Goal: Task Accomplishment & Management: Use online tool/utility

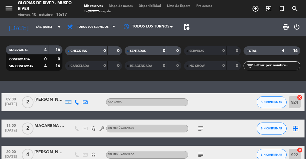
click at [106, 12] on span "Tarjetas de regalo" at bounding box center [97, 11] width 33 height 3
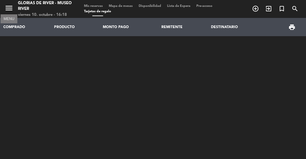
click at [10, 7] on icon "menu" at bounding box center [8, 8] width 9 height 9
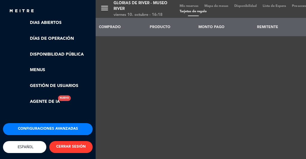
scroll to position [149, 0]
click at [60, 123] on button "Configuraciones avanzadas" at bounding box center [48, 129] width 90 height 12
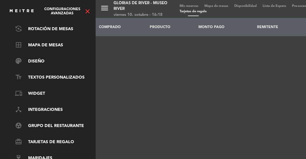
scroll to position [85, 0]
click at [61, 139] on link "card_giftcard Tarjetas de regalo" at bounding box center [54, 142] width 78 height 7
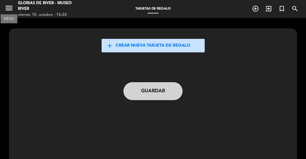
click at [8, 7] on icon "menu" at bounding box center [8, 8] width 9 height 9
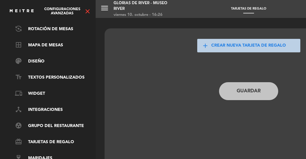
click at [139, 120] on div "menu Glorias de River - [GEOGRAPHIC_DATA] viernes 10. octubre - 16:26 Tarjetas …" at bounding box center [249, 79] width 306 height 159
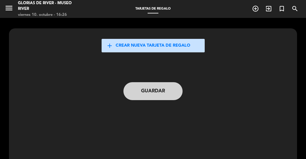
click at [157, 48] on button "add Crear nueva tarjeta de regalo" at bounding box center [153, 45] width 103 height 13
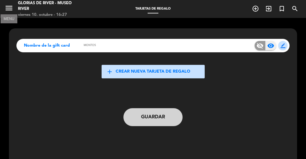
click at [12, 9] on icon "menu" at bounding box center [8, 8] width 9 height 9
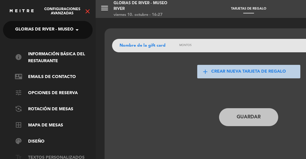
scroll to position [85, 0]
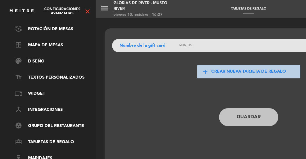
click at [87, 12] on icon "close" at bounding box center [87, 11] width 7 height 7
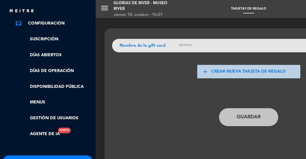
scroll to position [149, 0]
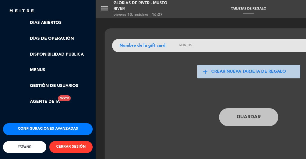
click at [39, 123] on button "Configuraciones avanzadas" at bounding box center [48, 129] width 90 height 12
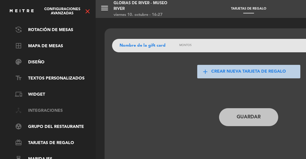
scroll to position [80, 0]
click at [48, 112] on link "device_hub Integraciones" at bounding box center [54, 110] width 78 height 7
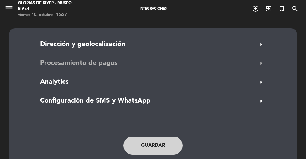
click at [105, 63] on span "Procesamiento de pagos" at bounding box center [79, 63] width 78 height 11
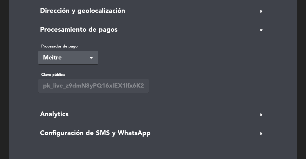
scroll to position [35, 0]
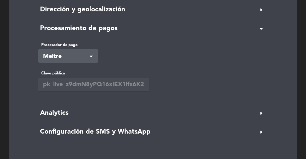
click at [95, 57] on span at bounding box center [93, 56] width 6 height 6
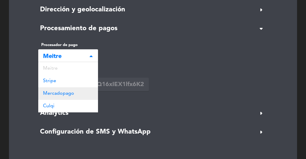
click at [73, 90] on div "Mercadopago" at bounding box center [68, 93] width 60 height 13
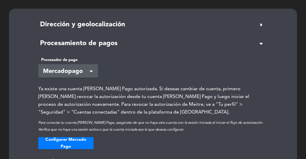
scroll to position [0, 0]
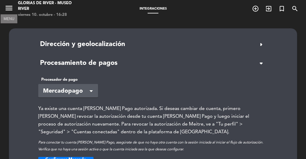
click at [10, 7] on icon "menu" at bounding box center [8, 8] width 9 height 9
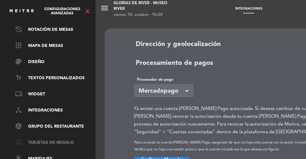
click at [44, 142] on link "card_giftcard Tarjetas de regalo" at bounding box center [54, 142] width 78 height 7
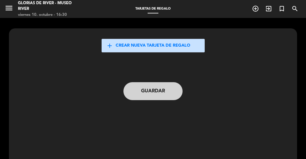
click at [135, 44] on button "add Crear nueva tarjeta de regalo" at bounding box center [153, 45] width 103 height 13
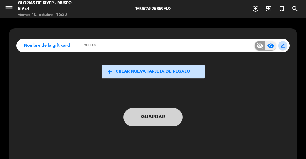
click at [271, 48] on span "visibility" at bounding box center [271, 45] width 7 height 7
click at [285, 46] on span "border_color" at bounding box center [283, 45] width 5 height 5
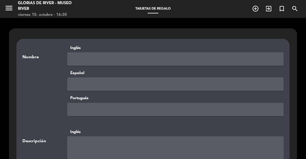
click at [178, 57] on input "text" at bounding box center [175, 58] width 217 height 13
type input "GIFT CARD GLORIAS"
click at [106, 84] on input "text" at bounding box center [175, 84] width 217 height 13
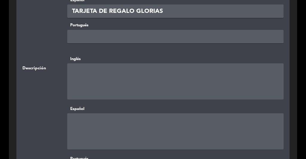
scroll to position [74, 0]
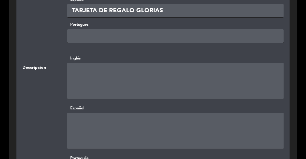
type input "TARJETA DE REGALO GLORIAS"
click at [111, 119] on textarea at bounding box center [175, 131] width 217 height 36
paste textarea "El canje del mismo, se tiene que realizar exclusivamente desde el link que lleg…"
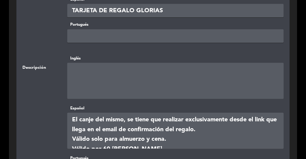
scroll to position [5, 0]
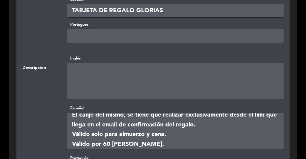
click at [126, 118] on textarea at bounding box center [175, 131] width 217 height 36
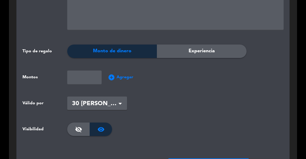
scroll to position [404, 0]
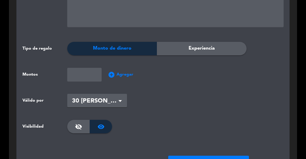
type textarea "El canje del mismo se tiene que realizar exclusivamente desde el link que llega…"
click at [122, 50] on span "Monto de dinero" at bounding box center [112, 49] width 39 height 8
click at [110, 74] on span "add_circle" at bounding box center [111, 74] width 7 height 7
click at [74, 76] on input "number" at bounding box center [84, 74] width 34 height 13
type input "25000"
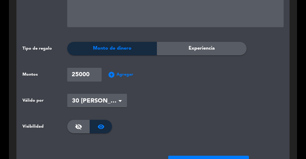
click at [110, 74] on span "add_circle" at bounding box center [111, 74] width 7 height 7
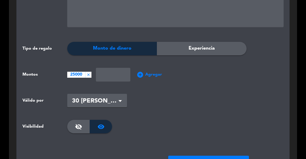
click at [110, 74] on input "number" at bounding box center [113, 74] width 34 height 13
type input "50000"
click at [143, 74] on span "add_circle" at bounding box center [140, 74] width 7 height 7
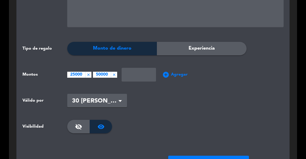
click at [135, 73] on input "number" at bounding box center [139, 74] width 34 height 13
type input "75000"
click at [165, 73] on span "add_circle" at bounding box center [165, 74] width 7 height 7
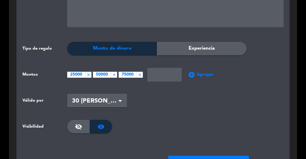
click at [165, 73] on input "number" at bounding box center [165, 74] width 34 height 13
type input "100000"
click at [121, 100] on span at bounding box center [120, 102] width 3 height 4
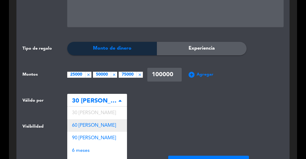
click at [97, 125] on div "60 [PERSON_NAME]" at bounding box center [97, 125] width 60 height 13
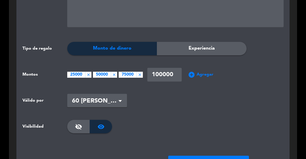
click at [196, 102] on wizard-select "Seleccionar × 60 [PERSON_NAME] ×" at bounding box center [175, 100] width 217 height 13
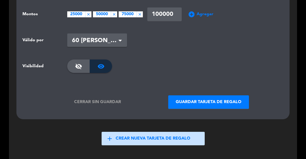
scroll to position [470, 0]
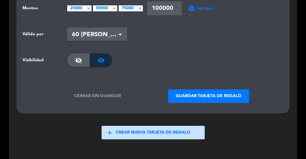
click at [197, 92] on button "Guardar tarjeta de regalo" at bounding box center [208, 95] width 81 height 13
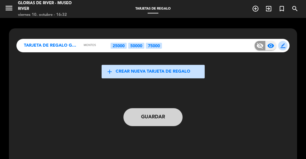
click at [168, 121] on button "Guardar" at bounding box center [153, 117] width 59 height 18
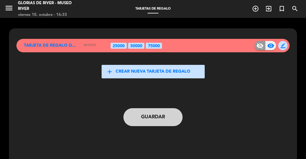
click at [61, 45] on span "TARJETA DE REGALO GLORIAS" at bounding box center [51, 45] width 54 height 7
click at [283, 47] on span "border_color" at bounding box center [283, 45] width 5 height 5
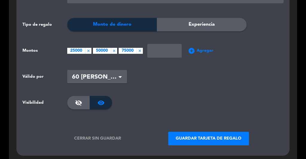
scroll to position [428, 0]
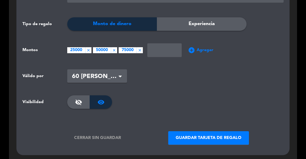
click at [106, 102] on div "visibility" at bounding box center [101, 101] width 22 height 13
click at [221, 18] on div "Experiencia" at bounding box center [202, 23] width 90 height 13
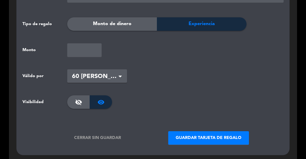
click at [140, 24] on div "Monto de dinero" at bounding box center [112, 23] width 90 height 13
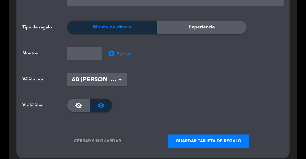
scroll to position [428, 0]
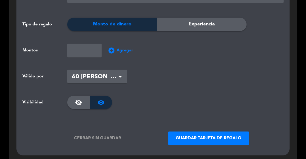
click at [191, 136] on button "Guardar tarjeta de regalo" at bounding box center [208, 138] width 81 height 13
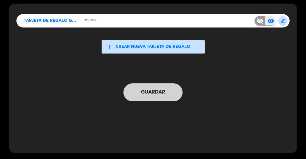
scroll to position [25, 0]
click at [130, 89] on button "Guardar" at bounding box center [153, 92] width 59 height 18
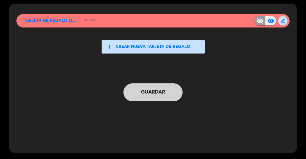
click at [284, 20] on span "border_color" at bounding box center [283, 21] width 5 height 5
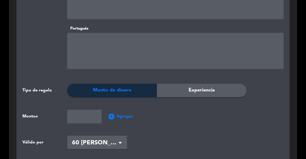
scroll to position [362, 0]
click at [89, 114] on input "number" at bounding box center [84, 116] width 34 height 13
type input "25.000"
click at [128, 116] on span "Agregar" at bounding box center [125, 116] width 17 height 7
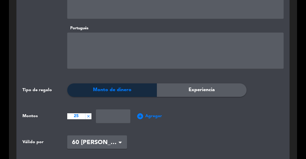
click at [88, 116] on span "close" at bounding box center [88, 116] width 4 height 4
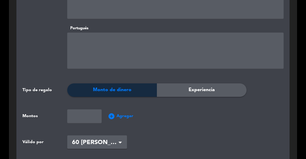
click at [86, 116] on input "number" at bounding box center [84, 116] width 34 height 13
type input "25000"
click at [126, 116] on span "Agregar" at bounding box center [125, 116] width 17 height 7
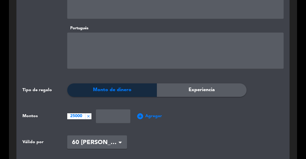
click at [104, 117] on input "number" at bounding box center [113, 116] width 34 height 13
type input "50000"
click at [155, 116] on span "Agregar" at bounding box center [153, 116] width 17 height 7
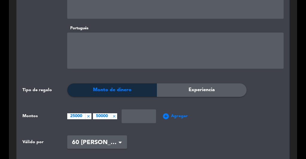
click at [135, 116] on input "number" at bounding box center [139, 116] width 34 height 13
type input "75000"
click at [177, 115] on span "Agregar" at bounding box center [179, 116] width 17 height 7
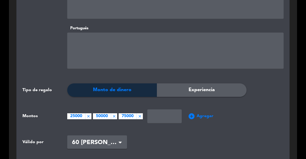
click at [159, 116] on input "number" at bounding box center [165, 116] width 34 height 13
type input "100000"
click at [184, 136] on wizard-select "Seleccionar × 60 [PERSON_NAME] ×" at bounding box center [175, 142] width 217 height 13
click at [212, 117] on span "Agregar" at bounding box center [205, 116] width 17 height 7
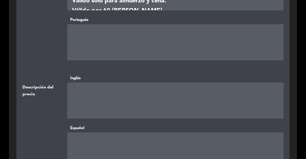
scroll to position [212, 0]
click at [117, 141] on textarea at bounding box center [175, 150] width 217 height 36
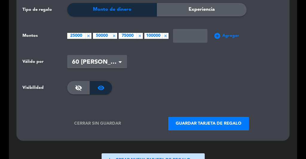
scroll to position [444, 0]
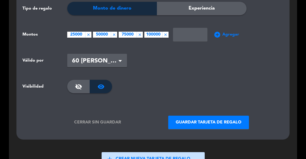
type textarea "Montos expresados en Pesos Argentinos"
click at [216, 121] on button "Guardar tarjeta de regalo" at bounding box center [208, 122] width 81 height 13
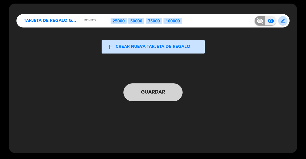
scroll to position [0, 0]
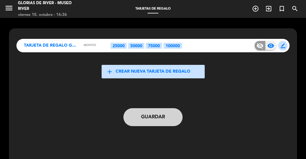
click at [169, 113] on button "Guardar" at bounding box center [153, 117] width 59 height 18
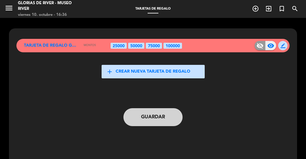
click at [285, 47] on span "border_color" at bounding box center [283, 45] width 5 height 5
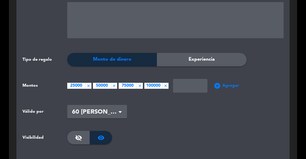
scroll to position [394, 0]
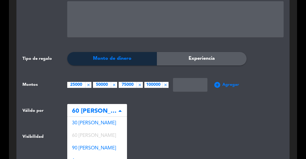
click at [119, 109] on span at bounding box center [120, 111] width 3 height 4
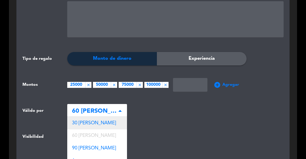
click at [108, 119] on div "30 [PERSON_NAME]" at bounding box center [97, 123] width 60 height 13
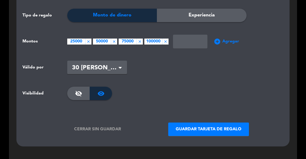
scroll to position [440, 0]
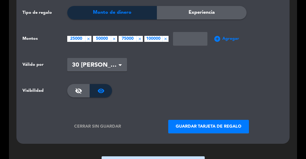
click at [179, 127] on button "Guardar tarjeta de regalo" at bounding box center [208, 126] width 81 height 13
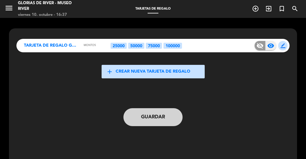
click at [166, 121] on button "Guardar" at bounding box center [153, 117] width 59 height 18
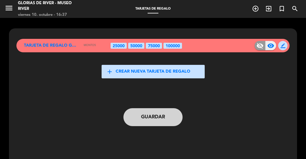
click at [283, 45] on span "border_color" at bounding box center [283, 45] width 5 height 5
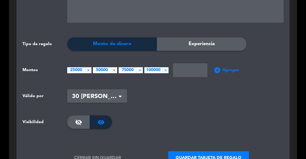
scroll to position [408, 0]
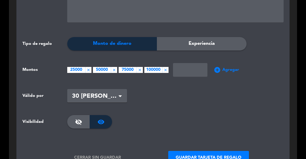
click at [104, 95] on span "30 [PERSON_NAME]" at bounding box center [94, 97] width 45 height 10
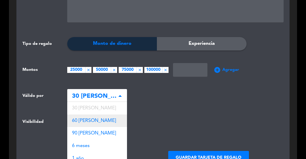
click at [96, 119] on div "60 [PERSON_NAME]" at bounding box center [97, 121] width 60 height 13
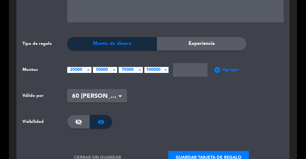
click at [180, 116] on radio-button "visibility_off visibility" at bounding box center [175, 121] width 217 height 13
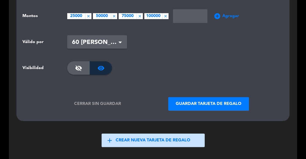
scroll to position [463, 0]
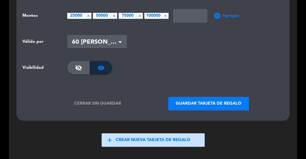
click at [210, 107] on button "Guardar tarjeta de regalo" at bounding box center [208, 103] width 81 height 13
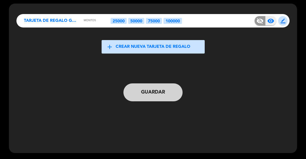
scroll to position [0, 0]
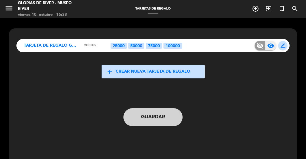
click at [154, 120] on button "Guardar" at bounding box center [153, 117] width 59 height 18
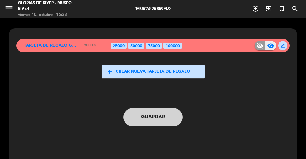
click at [83, 45] on div "TARJETA DE REGALO GLORIAS Montos 25000 50000 75000 100000 visibility_off visibi…" at bounding box center [153, 45] width 274 height 13
click at [58, 45] on span "TARJETA DE REGALO GLORIAS" at bounding box center [51, 45] width 54 height 7
click at [87, 44] on span "Montos" at bounding box center [97, 45] width 27 height 4
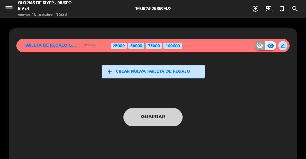
click at [262, 44] on span "visibility_off" at bounding box center [260, 45] width 7 height 7
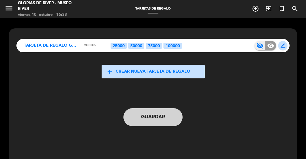
click at [163, 121] on button "Guardar" at bounding box center [153, 117] width 59 height 18
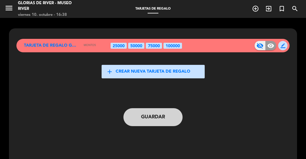
click at [271, 45] on span "visibility" at bounding box center [271, 45] width 7 height 7
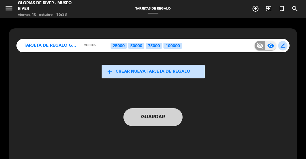
click at [171, 119] on button "Guardar" at bounding box center [153, 117] width 59 height 18
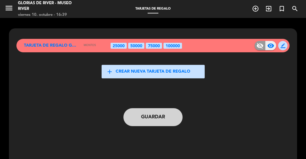
click at [147, 112] on button "Guardar" at bounding box center [153, 117] width 59 height 18
click at [283, 45] on span "border_color" at bounding box center [283, 45] width 5 height 5
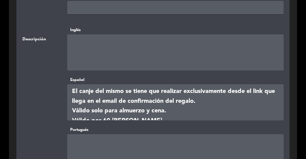
scroll to position [99, 0]
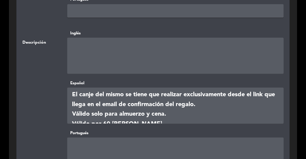
click at [156, 45] on textarea at bounding box center [175, 56] width 217 height 36
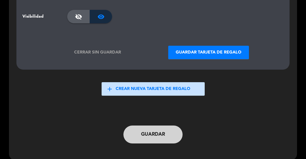
scroll to position [515, 0]
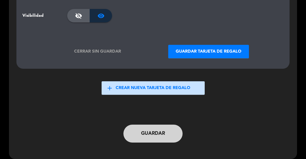
type textarea "j"
click at [218, 50] on button "Guardar tarjeta de regalo" at bounding box center [208, 51] width 81 height 13
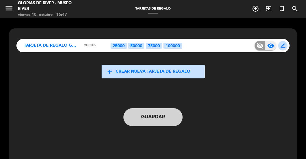
click at [162, 115] on button "Guardar" at bounding box center [153, 117] width 59 height 18
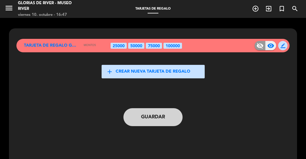
click at [280, 47] on button "border_color" at bounding box center [283, 45] width 9 height 9
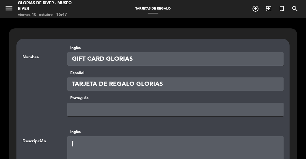
click at [174, 86] on input "TARJETA DE REGALO GLORIAS" at bounding box center [175, 84] width 217 height 13
click at [171, 107] on input "text" at bounding box center [175, 109] width 217 height 13
click at [101, 147] on textarea at bounding box center [175, 154] width 217 height 36
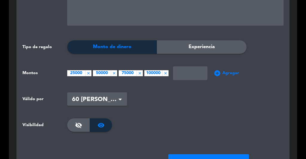
scroll to position [407, 0]
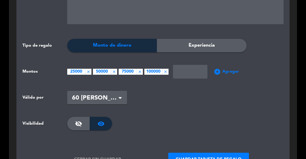
click at [186, 72] on input "number" at bounding box center [190, 71] width 34 height 13
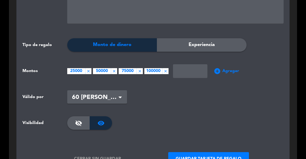
click at [166, 72] on span "close" at bounding box center [166, 71] width 4 height 4
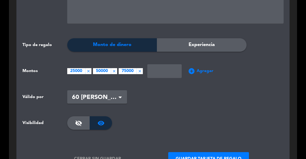
click at [159, 73] on input "number" at bounding box center [165, 70] width 34 height 13
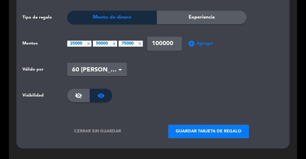
type input "100000"
click at [181, 125] on button "Guardar tarjeta de regalo" at bounding box center [208, 131] width 81 height 13
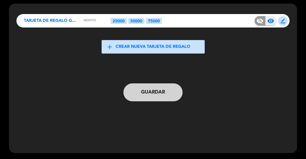
scroll to position [25, 0]
click at [167, 86] on button "Guardar" at bounding box center [153, 92] width 59 height 18
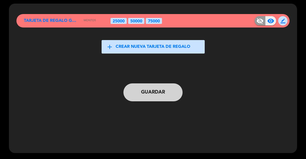
click at [284, 20] on span "border_color" at bounding box center [283, 21] width 5 height 5
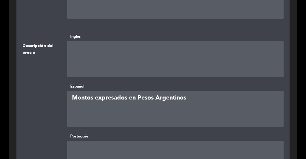
scroll to position [255, 0]
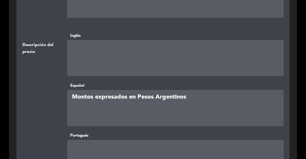
click at [152, 95] on textarea at bounding box center [175, 108] width 217 height 36
click at [133, 52] on textarea at bounding box center [175, 58] width 217 height 36
paste textarea "Montos expresados en Pesos Argentinos"
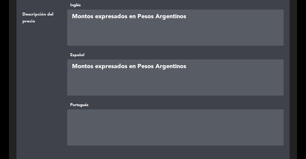
scroll to position [285, 0]
type textarea "Montos expresados en Pesos Argentinos"
click at [137, 115] on textarea at bounding box center [175, 127] width 217 height 36
paste textarea "Montos expresados en Pesos Argentinos"
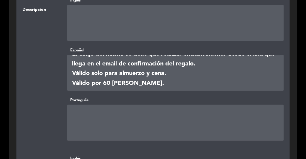
scroll to position [128, 0]
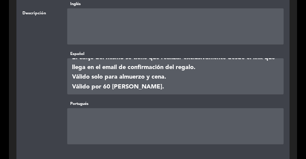
type textarea "Montos expresados en Pesos Argentinos"
click at [114, 88] on textarea at bounding box center [175, 76] width 217 height 36
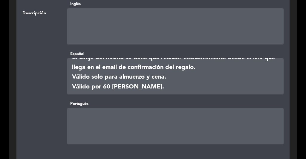
click at [114, 88] on textarea at bounding box center [175, 76] width 217 height 36
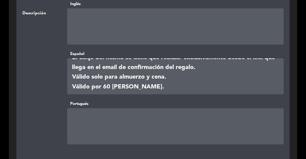
click at [114, 88] on textarea at bounding box center [175, 76] width 217 height 36
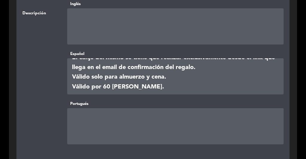
scroll to position [0, 0]
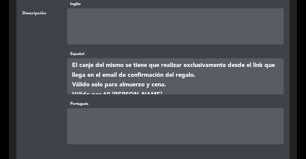
click at [105, 63] on textarea at bounding box center [175, 76] width 217 height 36
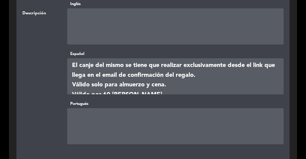
click at [105, 63] on textarea at bounding box center [175, 76] width 217 height 36
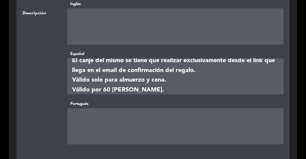
click at [125, 23] on textarea at bounding box center [175, 26] width 217 height 36
paste textarea "El canje del mismo se tiene que realizar exclusivamente desde el link que llega…"
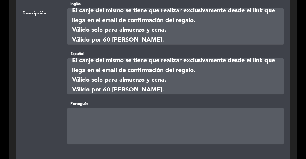
type textarea "El canje del mismo se tiene que realizar exclusivamente desde el link que llega…"
click at [96, 118] on textarea at bounding box center [175, 126] width 217 height 36
paste textarea "El canje del mismo se tiene que realizar exclusivamente desde el link que llega…"
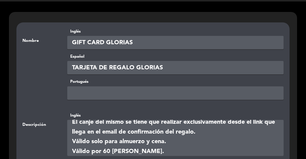
scroll to position [17, 0]
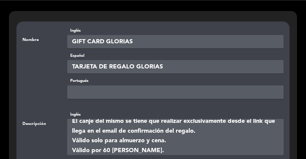
type textarea "El canje del mismo se tiene que realizar exclusivamente desde el link que llega…"
click at [83, 87] on input "text" at bounding box center [175, 92] width 217 height 13
type input "GIFT CARD GLORIAS"
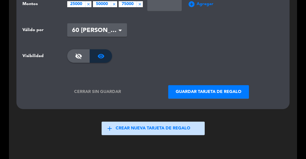
scroll to position [474, 0]
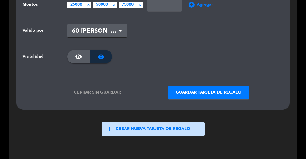
click at [186, 88] on button "Guardar tarjeta de regalo" at bounding box center [208, 92] width 81 height 13
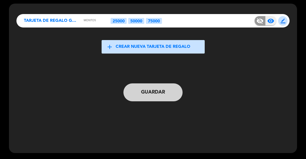
scroll to position [0, 0]
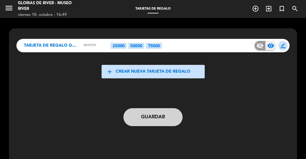
click at [151, 120] on button "Guardar" at bounding box center [153, 117] width 59 height 18
click at [152, 115] on button "Guardar" at bounding box center [153, 117] width 59 height 18
click at [152, 124] on button "Guardar" at bounding box center [153, 117] width 59 height 18
click at [281, 47] on span "border_color" at bounding box center [283, 45] width 5 height 5
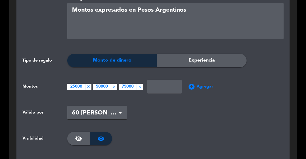
scroll to position [391, 0]
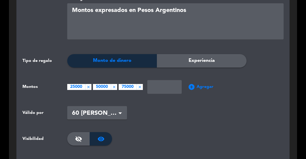
click at [170, 85] on input "number" at bounding box center [165, 86] width 34 height 13
type input "100000"
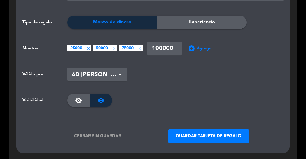
scroll to position [438, 0]
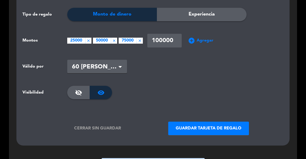
click at [182, 127] on button "Guardar tarjeta de regalo" at bounding box center [208, 128] width 81 height 13
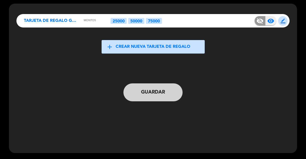
scroll to position [0, 0]
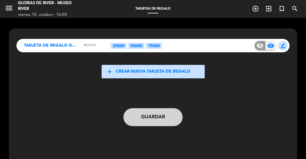
click at [159, 119] on button "Guardar" at bounding box center [153, 117] width 59 height 18
click at [269, 46] on span "visibility" at bounding box center [271, 45] width 7 height 7
click at [283, 44] on span "border_color" at bounding box center [283, 45] width 5 height 5
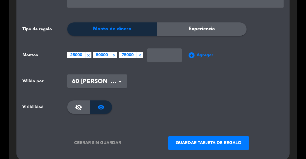
scroll to position [424, 0]
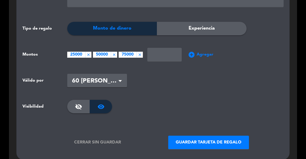
click at [207, 54] on span "Agregar" at bounding box center [205, 54] width 17 height 7
click at [194, 52] on span "add_circle" at bounding box center [191, 54] width 7 height 7
click at [162, 56] on input "number" at bounding box center [165, 54] width 34 height 13
type input "100000"
click at [189, 136] on button "Guardar tarjeta de regalo" at bounding box center [208, 142] width 81 height 13
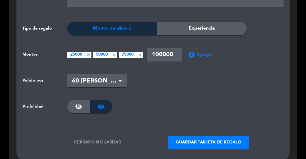
scroll to position [25, 0]
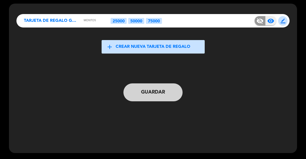
click at [285, 22] on span "border_color" at bounding box center [283, 21] width 5 height 5
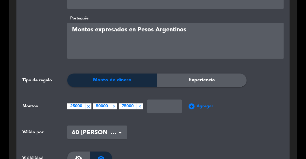
scroll to position [374, 0]
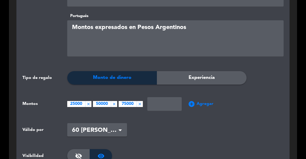
click at [162, 98] on input "number" at bounding box center [165, 103] width 34 height 13
type input "100000"
click at [203, 104] on span "Agregar" at bounding box center [205, 104] width 17 height 7
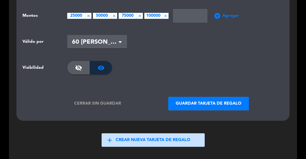
scroll to position [520, 0]
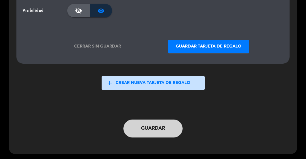
click at [229, 47] on button "Guardar tarjeta de regalo" at bounding box center [208, 46] width 81 height 13
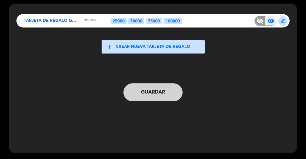
scroll to position [0, 0]
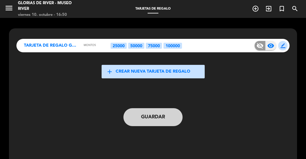
click at [166, 116] on button "Guardar" at bounding box center [153, 117] width 59 height 18
click at [10, 10] on icon "menu" at bounding box center [8, 8] width 9 height 9
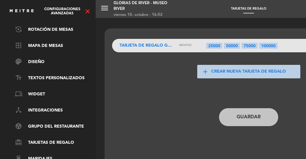
scroll to position [85, 0]
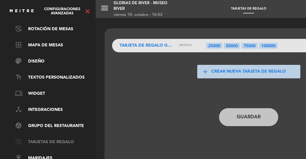
click at [45, 139] on link "card_giftcard Tarjetas de regalo" at bounding box center [54, 142] width 78 height 7
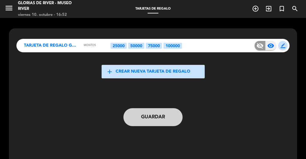
click at [271, 45] on span "visibility" at bounding box center [271, 45] width 7 height 7
click at [257, 47] on span "visibility_off" at bounding box center [260, 45] width 7 height 7
click at [270, 48] on span "visibility" at bounding box center [271, 45] width 7 height 7
click at [164, 121] on button "Guardar" at bounding box center [153, 117] width 59 height 18
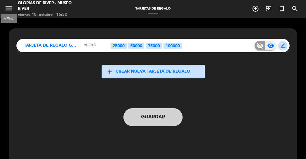
click at [4, 5] on icon "menu" at bounding box center [8, 8] width 9 height 9
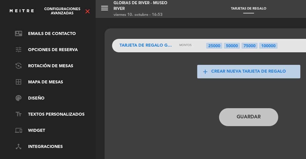
scroll to position [0, 0]
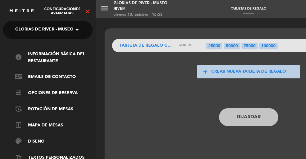
click at [88, 11] on icon "close" at bounding box center [87, 11] width 7 height 7
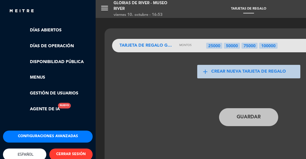
scroll to position [149, 0]
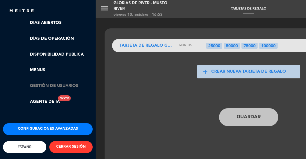
click at [44, 83] on link "Gestión de usuarios" at bounding box center [54, 86] width 78 height 7
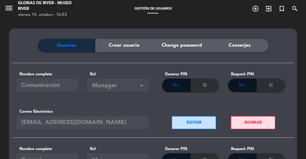
scroll to position [0, 0]
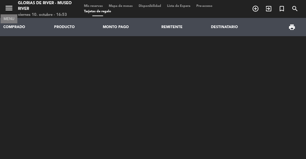
click at [10, 9] on icon "menu" at bounding box center [8, 8] width 9 height 9
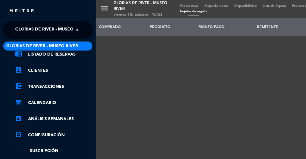
click at [77, 32] on span at bounding box center [79, 30] width 10 height 13
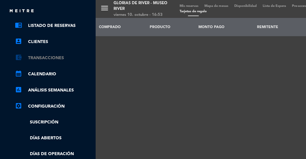
scroll to position [34, 0]
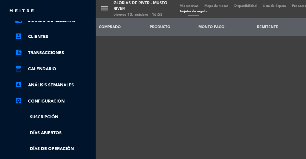
click at [37, 104] on link "settings_applications Configuración" at bounding box center [54, 101] width 78 height 7
click at [36, 102] on link "settings_applications Configuración" at bounding box center [54, 101] width 78 height 7
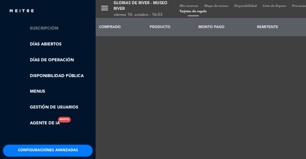
scroll to position [149, 0]
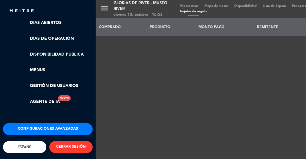
click at [41, 123] on button "Configuraciones avanzadas" at bounding box center [48, 129] width 90 height 12
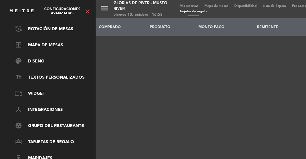
scroll to position [0, 0]
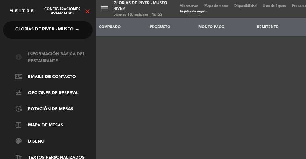
click at [48, 60] on link "info Información básica del restaurante" at bounding box center [54, 58] width 78 height 14
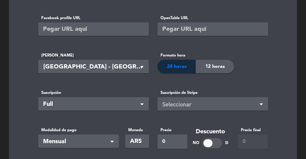
scroll to position [174, 0]
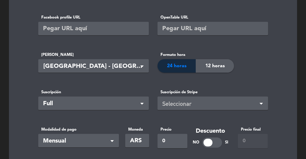
click at [245, 104] on div "Seleccionar" at bounding box center [210, 104] width 96 height 10
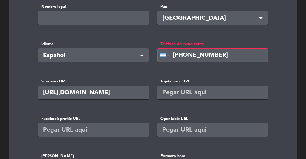
scroll to position [0, 0]
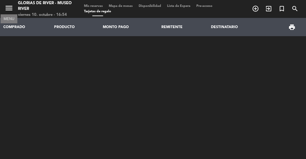
click at [10, 8] on icon "menu" at bounding box center [8, 8] width 9 height 9
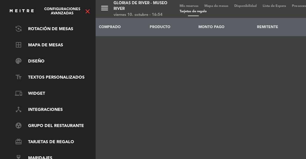
scroll to position [85, 0]
click at [49, 139] on link "card_giftcard Tarjetas de regalo" at bounding box center [54, 142] width 78 height 7
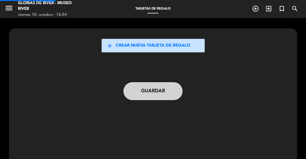
scroll to position [85, 0]
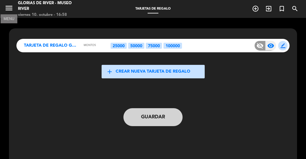
click at [9, 10] on icon "menu" at bounding box center [8, 8] width 9 height 9
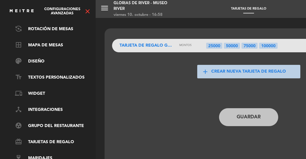
scroll to position [85, 0]
click at [31, 58] on link "palette Diseño" at bounding box center [54, 61] width 78 height 7
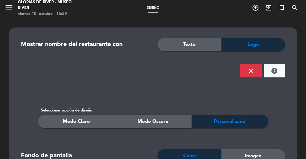
scroll to position [0, 0]
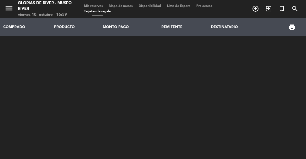
click at [88, 4] on span "Mis reservas" at bounding box center [93, 5] width 25 height 3
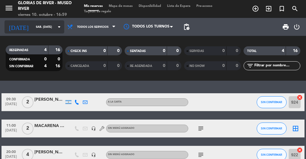
click at [56, 27] on icon "arrow_drop_down" at bounding box center [59, 26] width 7 height 7
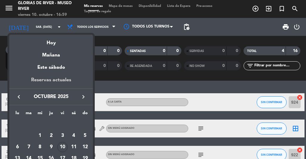
click at [54, 78] on div "Reservas actuales" at bounding box center [51, 82] width 84 height 12
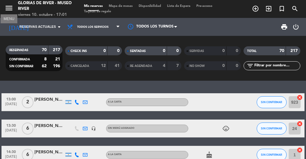
click at [5, 6] on icon "menu" at bounding box center [8, 8] width 9 height 9
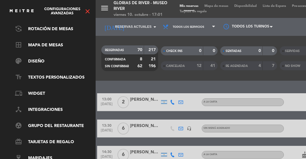
scroll to position [85, 0]
click at [42, 139] on link "card_giftcard Tarjetas de regalo" at bounding box center [54, 142] width 78 height 7
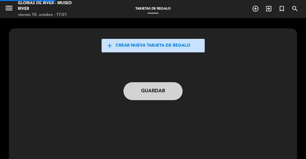
scroll to position [85, 0]
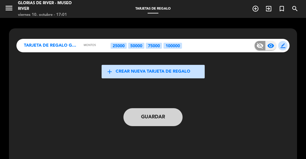
click at [282, 47] on span "border_color" at bounding box center [283, 45] width 5 height 5
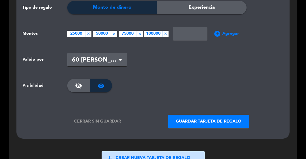
scroll to position [450, 0]
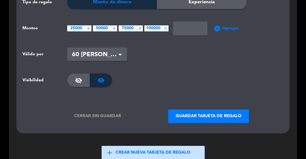
click at [80, 81] on span "visibility_off" at bounding box center [78, 80] width 7 height 7
click at [218, 117] on button "Guardar tarjeta de regalo" at bounding box center [208, 116] width 81 height 13
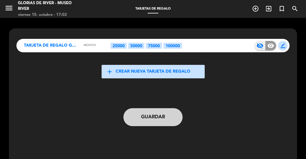
click at [258, 50] on div "visibility_off" at bounding box center [260, 45] width 11 height 9
click at [260, 48] on span "visibility_off" at bounding box center [260, 45] width 7 height 7
click at [157, 119] on button "Guardar" at bounding box center [153, 117] width 59 height 18
click at [259, 43] on span "visibility_off" at bounding box center [260, 45] width 7 height 7
click at [274, 46] on span "visibility" at bounding box center [271, 45] width 7 height 7
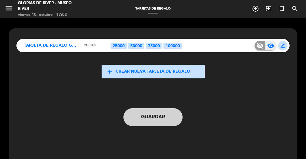
click at [170, 121] on button "Guardar" at bounding box center [153, 117] width 59 height 18
click at [285, 45] on span "border_color" at bounding box center [283, 45] width 5 height 5
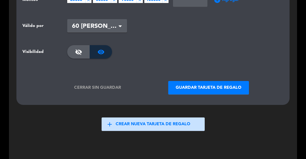
scroll to position [480, 0]
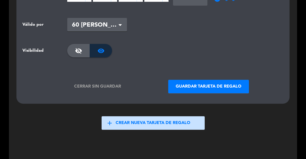
click at [191, 88] on button "Guardar tarjeta de regalo" at bounding box center [208, 86] width 81 height 13
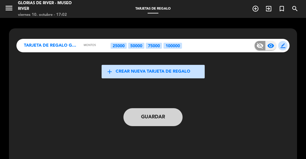
click at [144, 124] on button "Guardar" at bounding box center [153, 117] width 59 height 18
click at [158, 120] on button "Guardar" at bounding box center [153, 117] width 59 height 18
click at [7, 10] on icon "menu" at bounding box center [8, 8] width 9 height 9
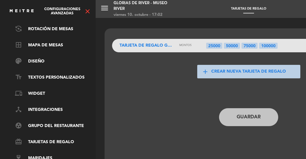
scroll to position [85, 0]
click at [39, 90] on link "phonelink Widget" at bounding box center [54, 93] width 78 height 7
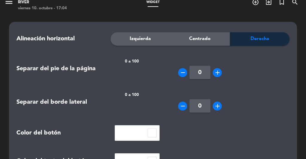
scroll to position [0, 0]
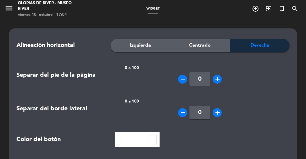
click at [200, 46] on span "Centrado" at bounding box center [200, 46] width 22 height 8
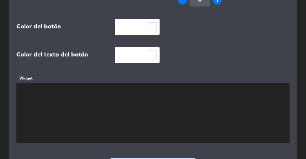
scroll to position [143, 0]
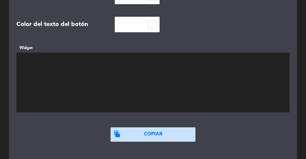
click at [176, 71] on textarea at bounding box center [153, 83] width 274 height 60
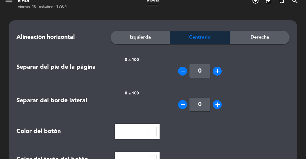
scroll to position [0, 0]
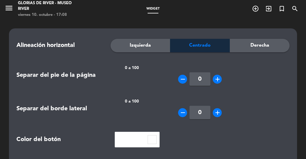
click at [254, 40] on div "Derecha" at bounding box center [260, 45] width 60 height 13
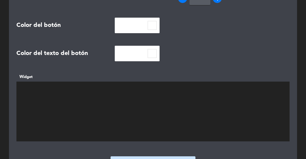
scroll to position [202, 0]
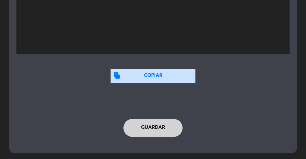
click at [159, 130] on button "Guardar" at bounding box center [153, 128] width 59 height 18
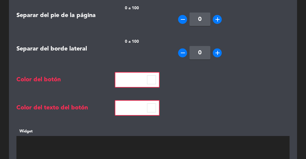
scroll to position [61, 0]
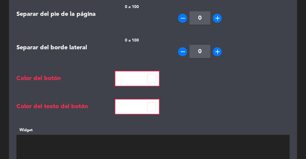
click at [149, 80] on input at bounding box center [151, 78] width 9 height 9
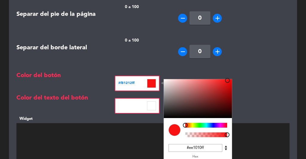
type input "#ec1010ff"
drag, startPoint x: 165, startPoint y: 79, endPoint x: 227, endPoint y: 82, distance: 62.9
click at [227, 82] on div at bounding box center [228, 82] width 5 height 5
click at [149, 105] on input at bounding box center [151, 105] width 9 height 9
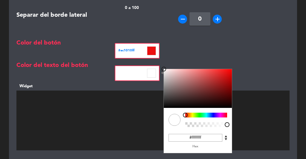
scroll to position [94, 0]
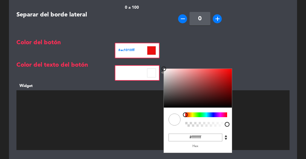
click at [175, 122] on div at bounding box center [175, 120] width 12 height 12
type input "#ffffffff"
drag, startPoint x: 164, startPoint y: 69, endPoint x: 163, endPoint y: 66, distance: 3.7
click at [163, 66] on div "Color del texto del botón #ffffffff C M Y K A 0 100 100 1 H S L A 255 255 255 1…" at bounding box center [153, 65] width 282 height 10
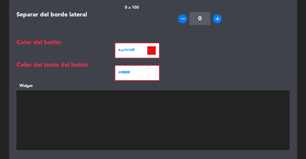
click at [270, 50] on form "Alineación horizontal Izquierda Centrado Derecha Separar del pie de la página 0…" at bounding box center [153, 62] width 274 height 235
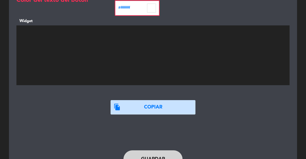
scroll to position [162, 0]
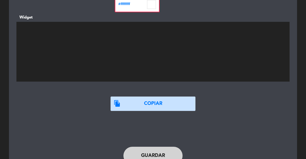
click at [168, 147] on button "Guardar" at bounding box center [153, 156] width 59 height 18
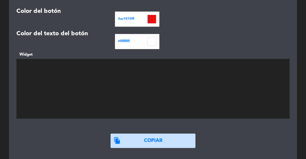
scroll to position [126, 0]
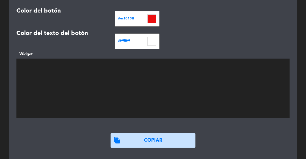
click at [80, 75] on textarea at bounding box center [153, 89] width 274 height 60
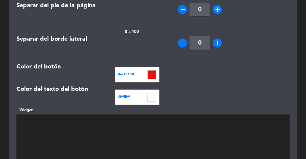
scroll to position [0, 0]
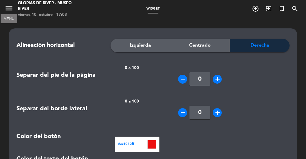
click at [7, 11] on icon "menu" at bounding box center [8, 8] width 9 height 9
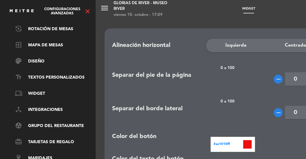
scroll to position [85, 0]
click at [48, 59] on link "palette Diseño" at bounding box center [54, 61] width 78 height 7
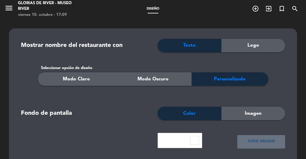
click at [48, 59] on div "Configuraciones avanzadas close × Glorias de River - Museo River × info Informa…" at bounding box center [153, 79] width 306 height 159
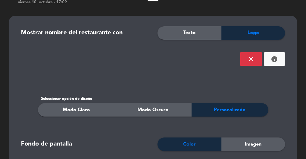
scroll to position [0, 0]
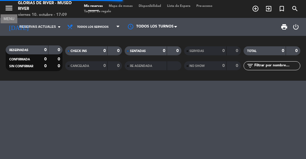
click at [7, 7] on icon "menu" at bounding box center [8, 8] width 9 height 9
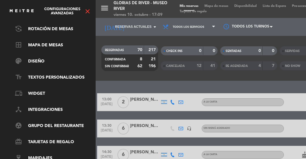
scroll to position [85, 0]
click at [50, 139] on link "card_giftcard Tarjetas de regalo" at bounding box center [54, 142] width 78 height 7
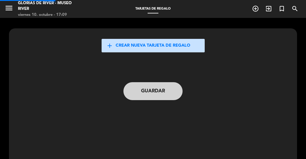
scroll to position [85, 0]
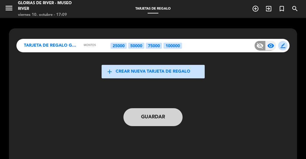
click at [163, 129] on div "Guardar" at bounding box center [153, 117] width 245 height 30
click at [161, 127] on div "Guardar" at bounding box center [153, 117] width 245 height 30
click at [154, 124] on button "Guardar" at bounding box center [153, 117] width 59 height 18
click at [11, 9] on icon "menu" at bounding box center [8, 8] width 9 height 9
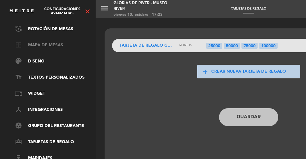
scroll to position [85, 0]
click at [49, 58] on link "palette Diseño" at bounding box center [54, 61] width 78 height 7
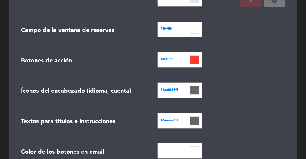
scroll to position [206, 0]
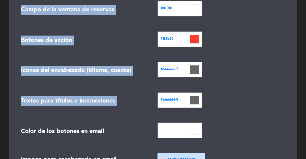
drag, startPoint x: 297, startPoint y: 108, endPoint x: 306, endPoint y: 96, distance: 15.8
click at [306, 96] on div "Mostrar nombre del restaurante con Texto Logo SUBIR IMAGEN close info Seleccion…" at bounding box center [153, 32] width 306 height 440
click at [293, 68] on div "Mostrar nombre del restaurante con Texto Logo SUBIR IMAGEN close info Seleccion…" at bounding box center [153, 34] width 288 height 423
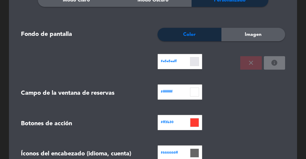
scroll to position [0, 0]
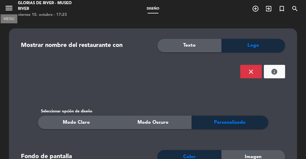
click at [9, 11] on icon "menu" at bounding box center [8, 8] width 9 height 9
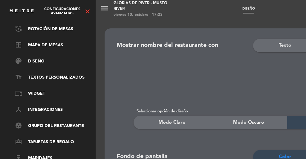
scroll to position [85, 0]
click at [39, 91] on link "phonelink Widget" at bounding box center [54, 93] width 78 height 7
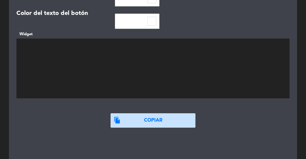
scroll to position [146, 0]
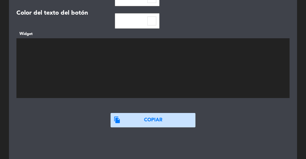
click at [72, 54] on textarea at bounding box center [153, 68] width 274 height 60
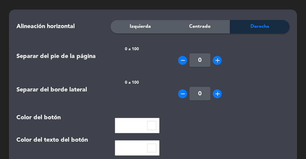
scroll to position [0, 0]
